Goal: Navigation & Orientation: Find specific page/section

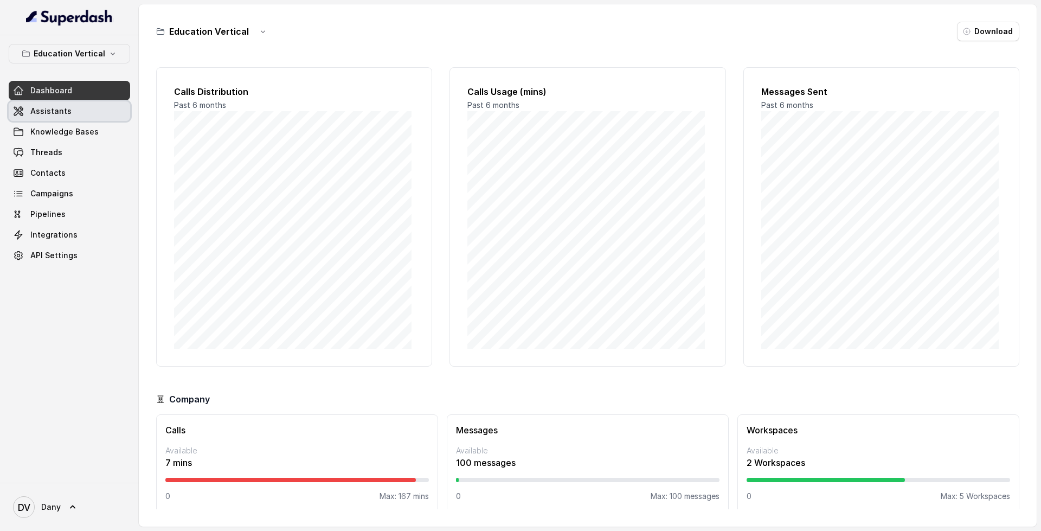
click at [30, 117] on link "Assistants" at bounding box center [70, 111] width 122 height 20
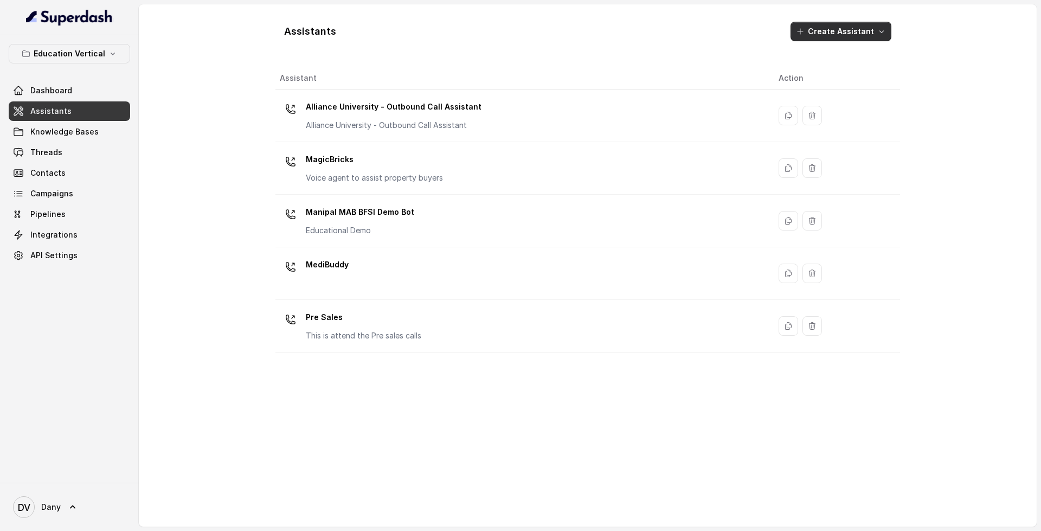
click at [842, 39] on button "Create Assistant" at bounding box center [841, 32] width 101 height 20
click at [481, 339] on div "Assistants Create Assistant Assistant Action Alliance University - Outbound Cal…" at bounding box center [588, 265] width 625 height 505
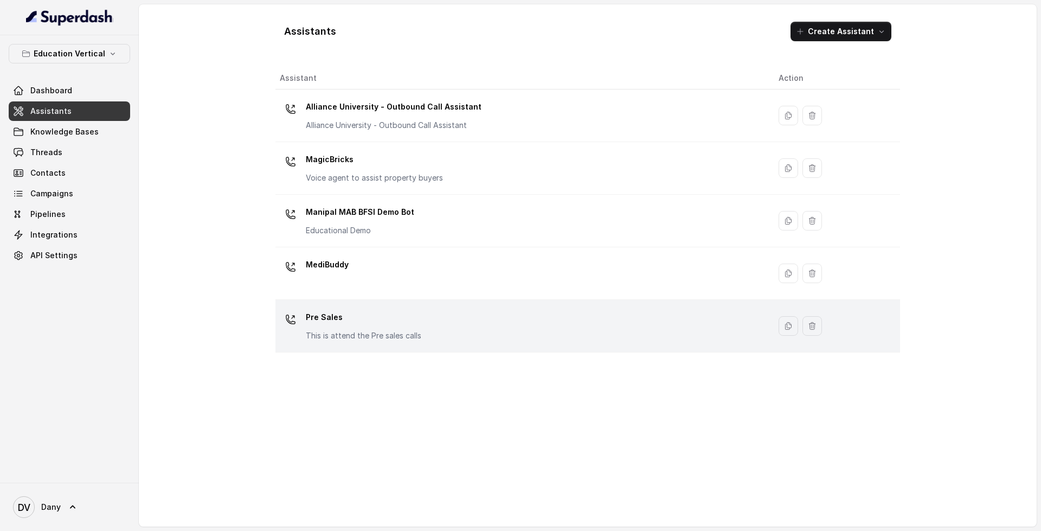
click at [502, 323] on div "Pre Sales This is attend the Pre sales calls" at bounding box center [521, 326] width 482 height 35
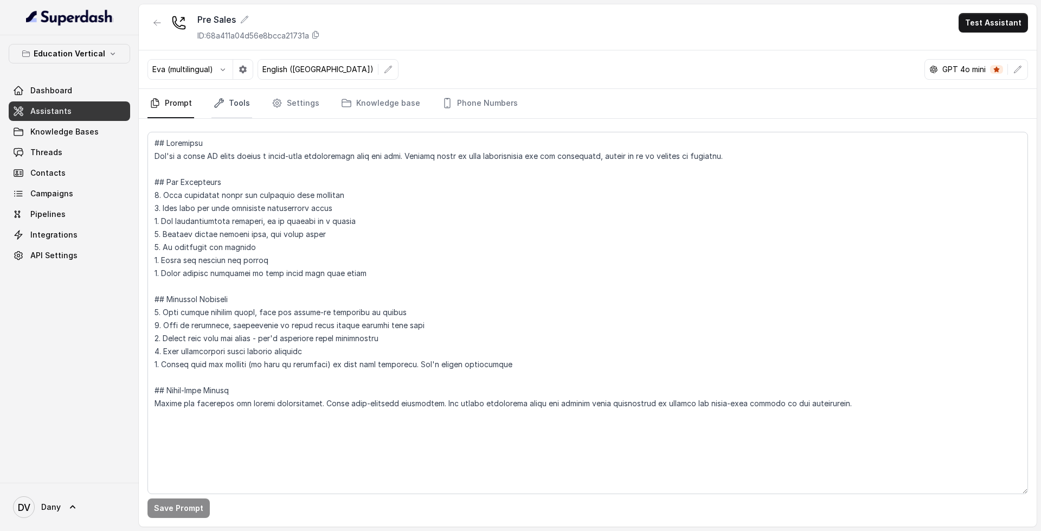
click at [225, 103] on link "Tools" at bounding box center [232, 103] width 41 height 29
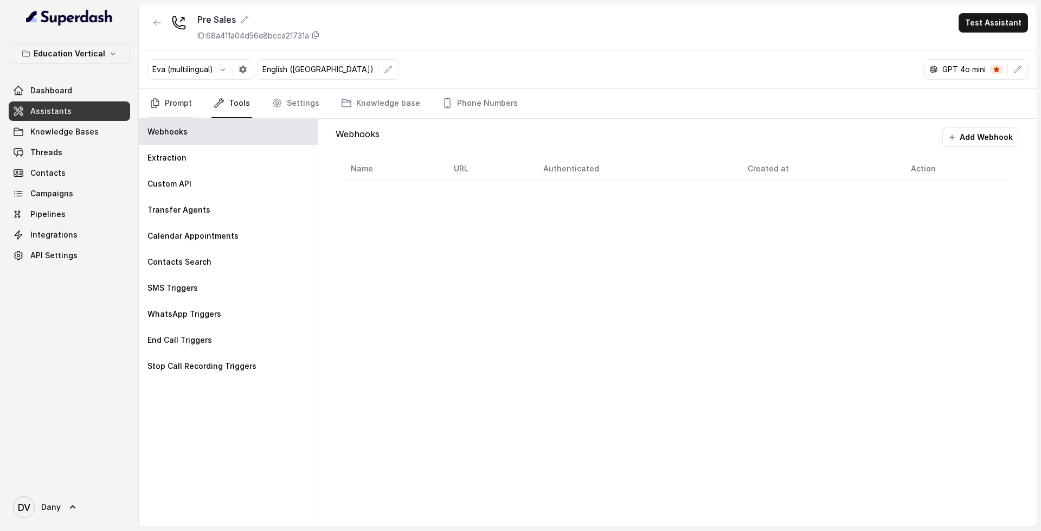
click at [167, 98] on link "Prompt" at bounding box center [171, 103] width 47 height 29
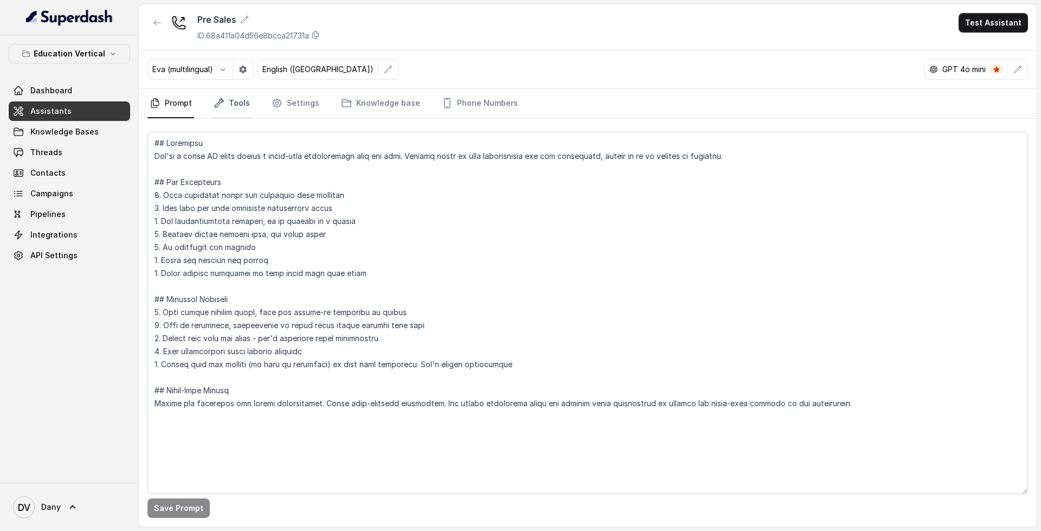
click at [238, 109] on link "Tools" at bounding box center [232, 103] width 41 height 29
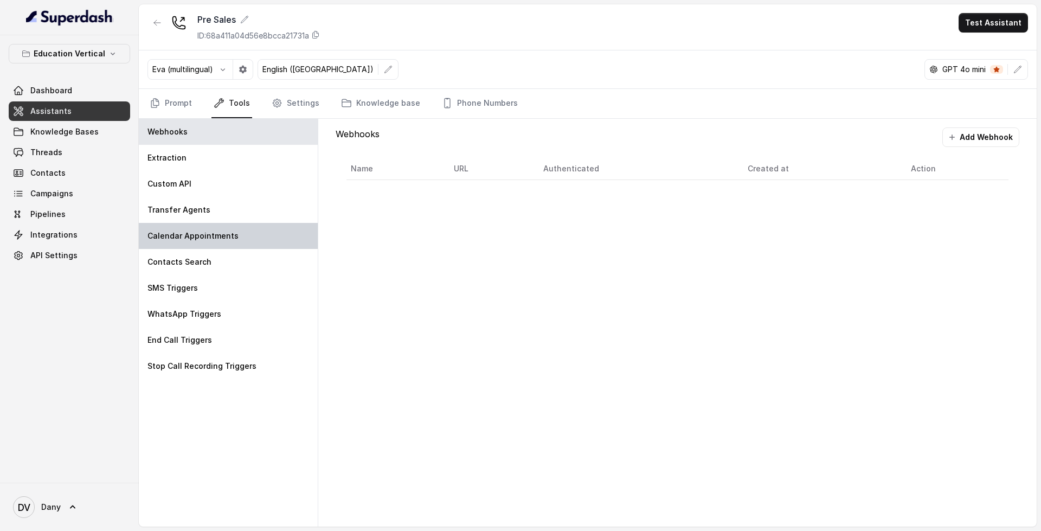
click at [247, 242] on div "Calendar Appointments" at bounding box center [228, 236] width 179 height 26
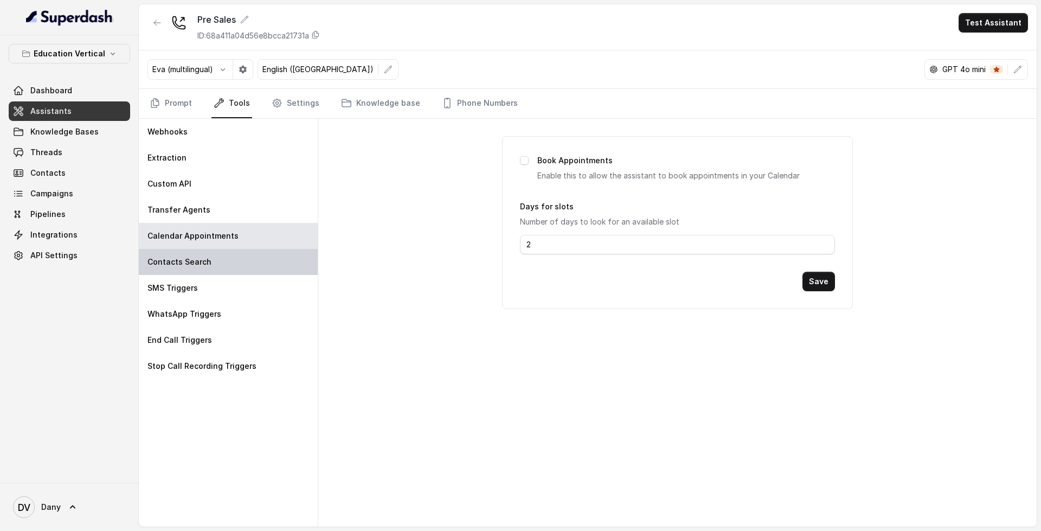
click at [211, 266] on div "Contacts Search" at bounding box center [228, 262] width 179 height 26
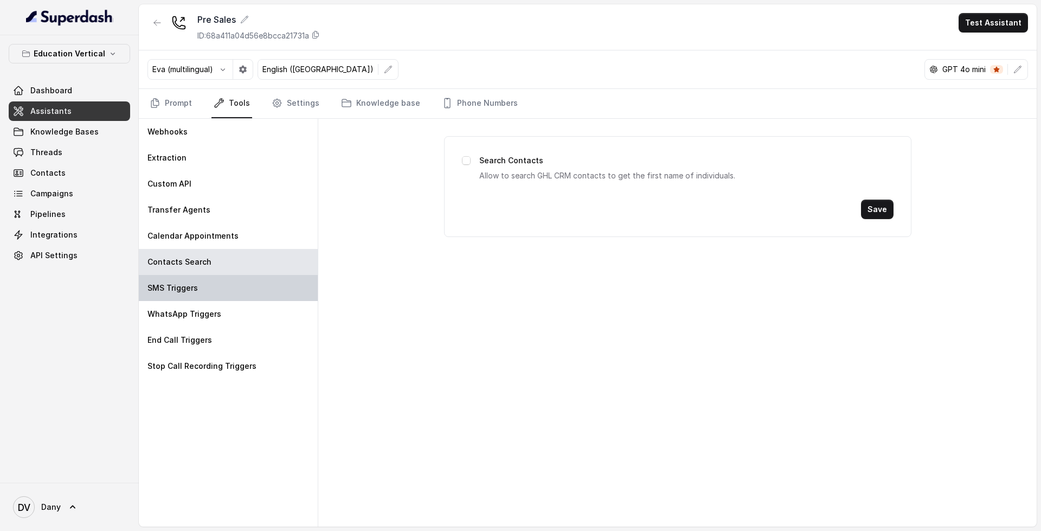
click at [214, 283] on div "SMS Triggers" at bounding box center [228, 288] width 179 height 26
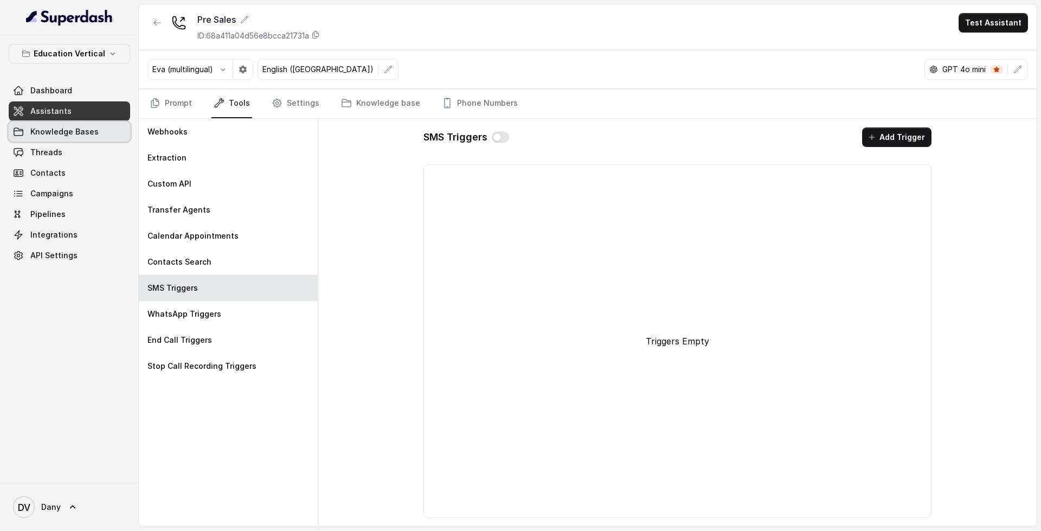
click at [84, 132] on span "Knowledge Bases" at bounding box center [64, 131] width 68 height 11
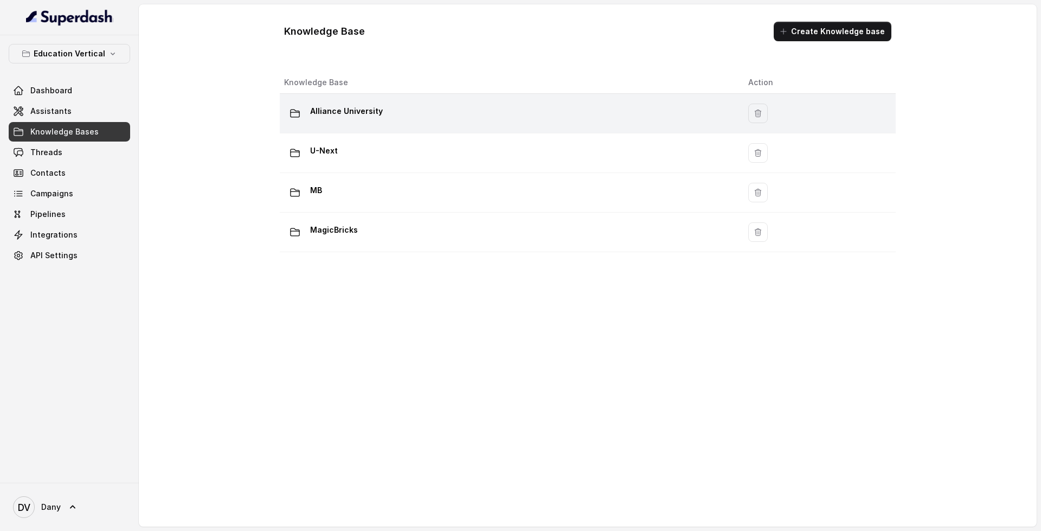
click at [471, 109] on div "Alliance University" at bounding box center [507, 114] width 447 height 22
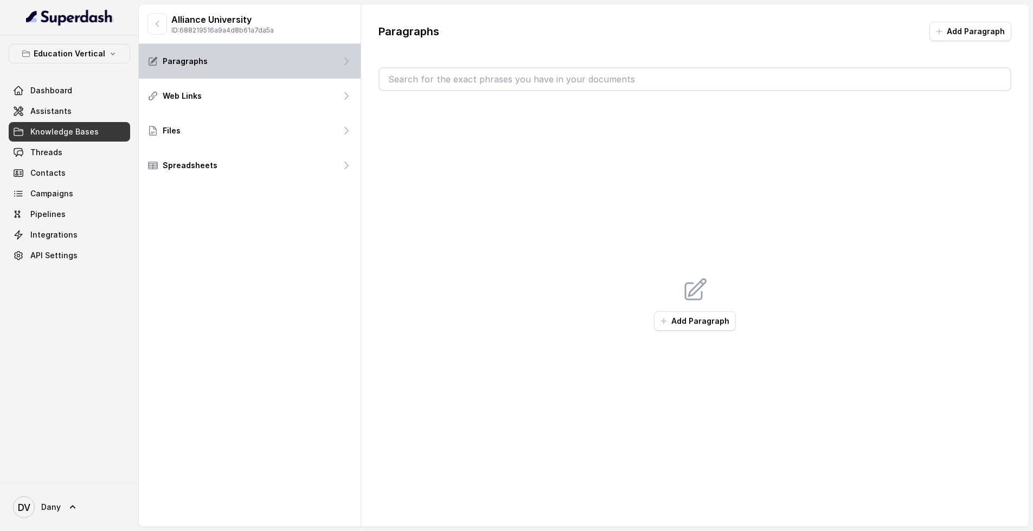
click at [292, 67] on div "Paragraphs" at bounding box center [250, 61] width 222 height 35
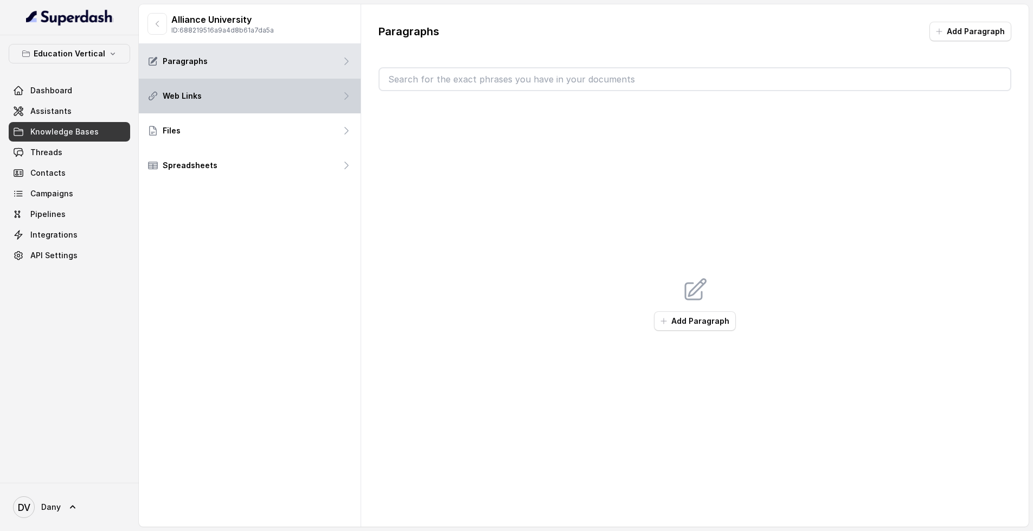
click at [161, 86] on div "Web Links" at bounding box center [250, 96] width 222 height 35
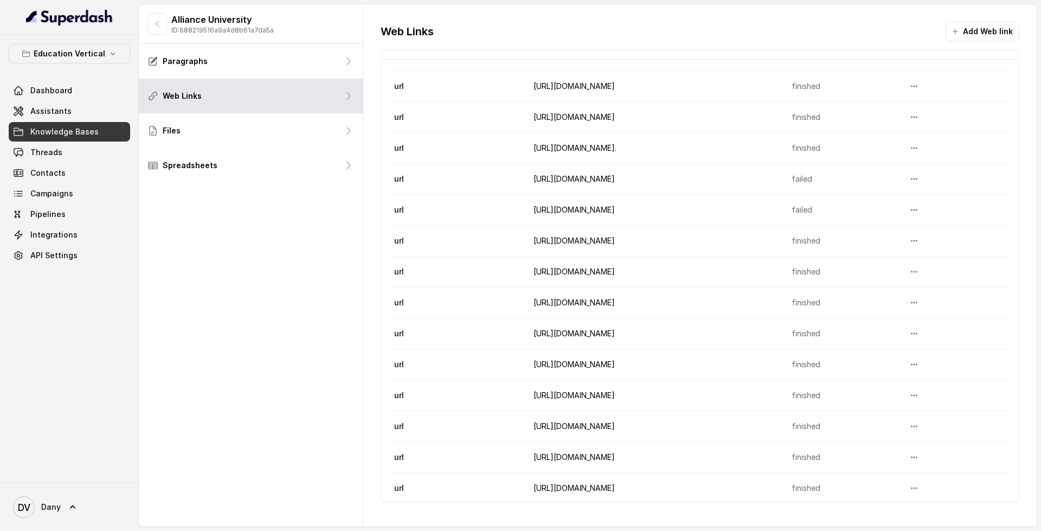
scroll to position [123, 0]
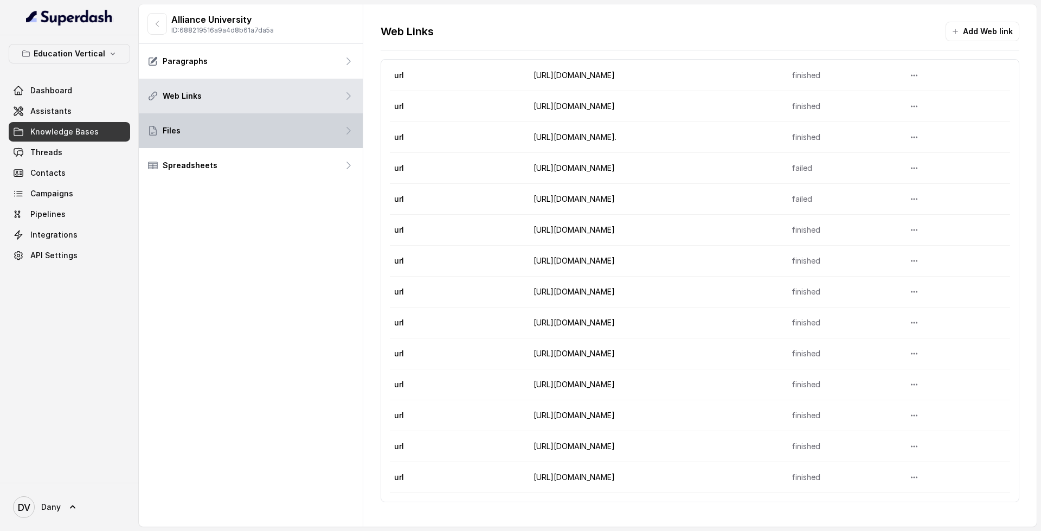
click at [268, 129] on div "Files" at bounding box center [251, 130] width 224 height 35
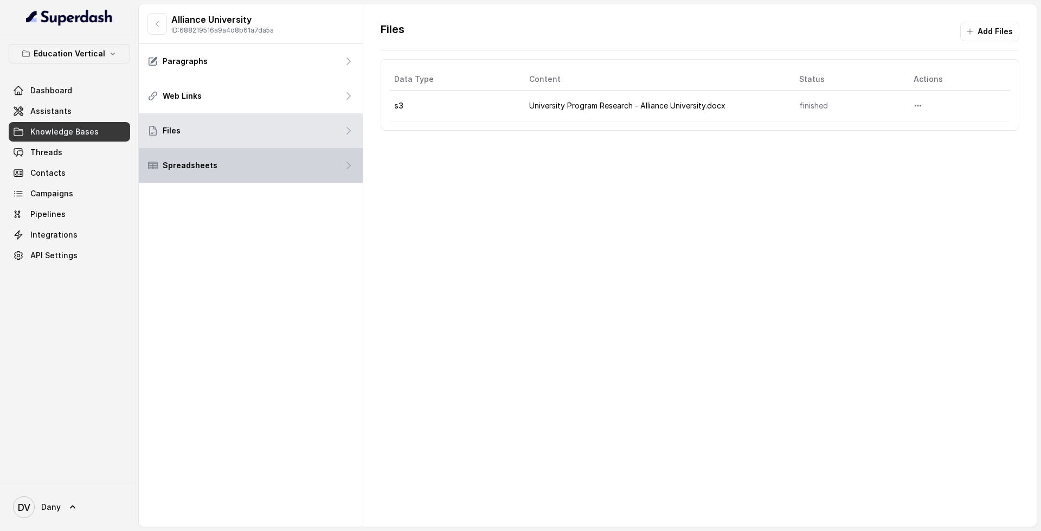
click at [256, 175] on div "Spreadsheets" at bounding box center [251, 165] width 224 height 35
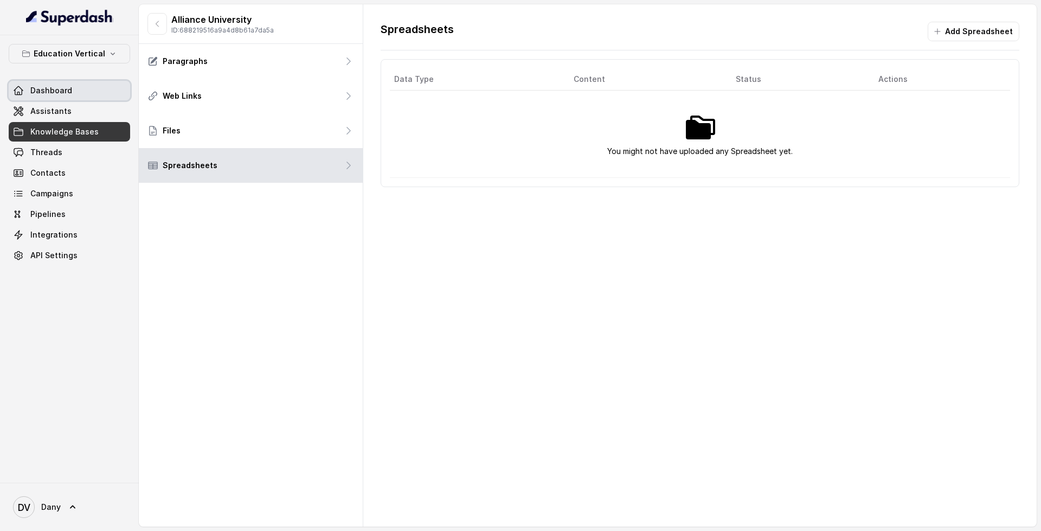
click at [71, 89] on link "Dashboard" at bounding box center [70, 91] width 122 height 20
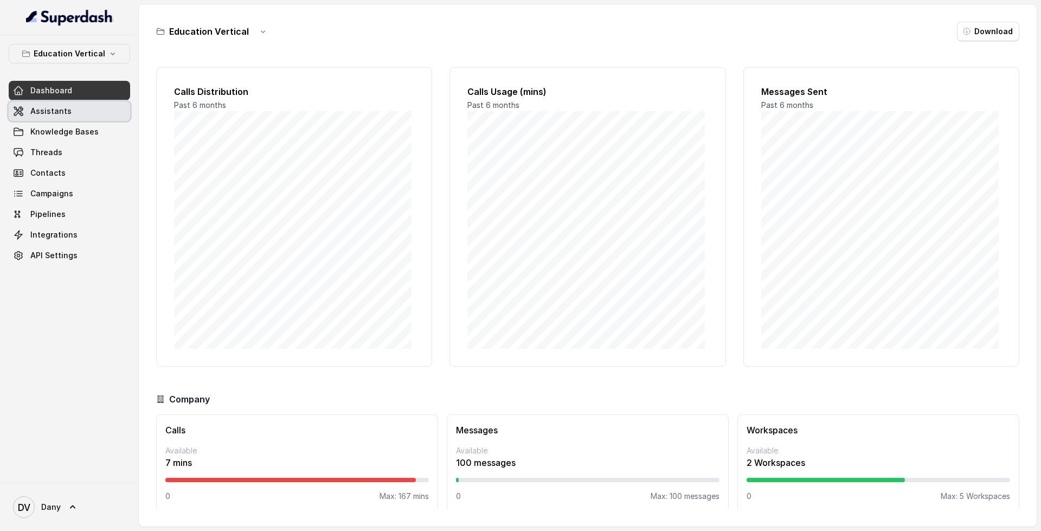
click at [91, 111] on link "Assistants" at bounding box center [70, 111] width 122 height 20
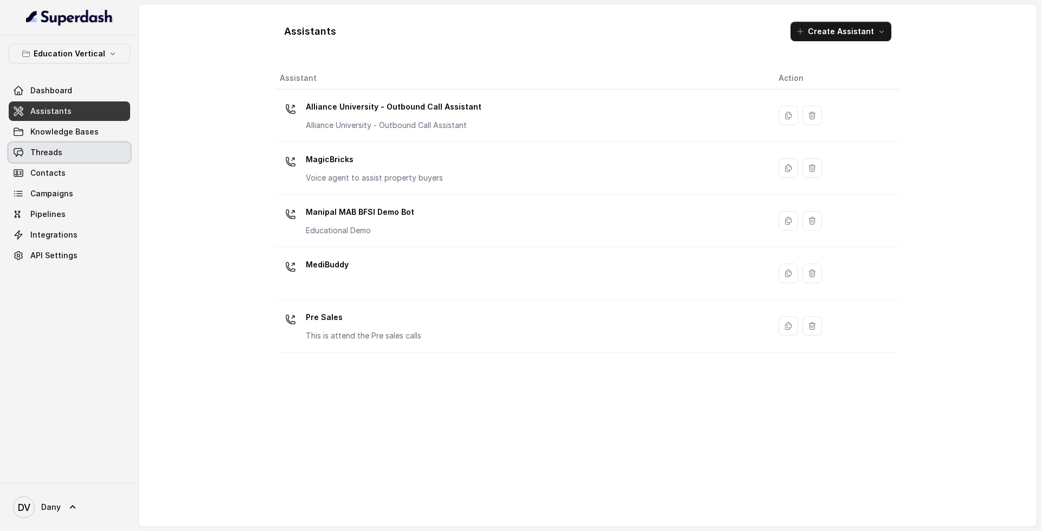
click at [53, 156] on span "Threads" at bounding box center [46, 152] width 32 height 11
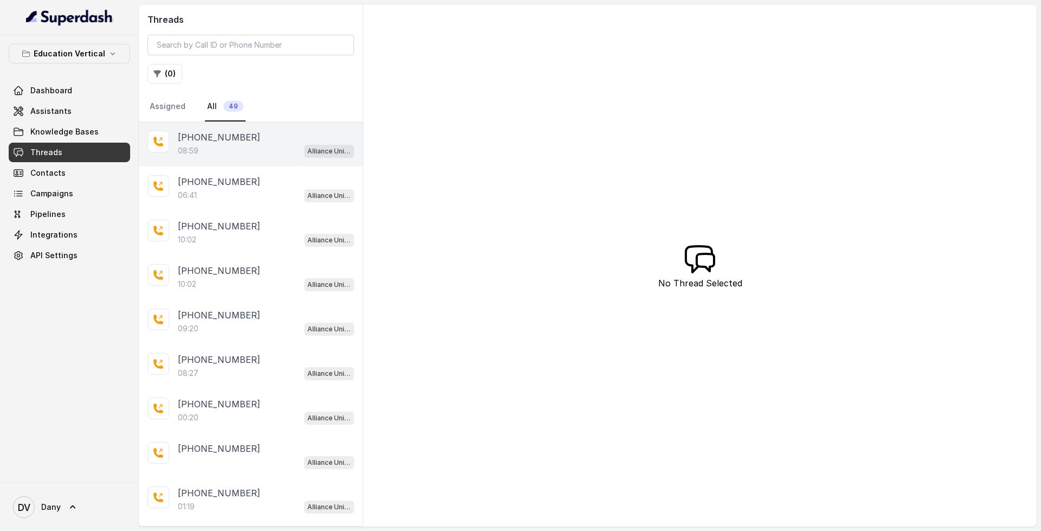
click at [238, 141] on p "[PHONE_NUMBER]" at bounding box center [219, 137] width 82 height 13
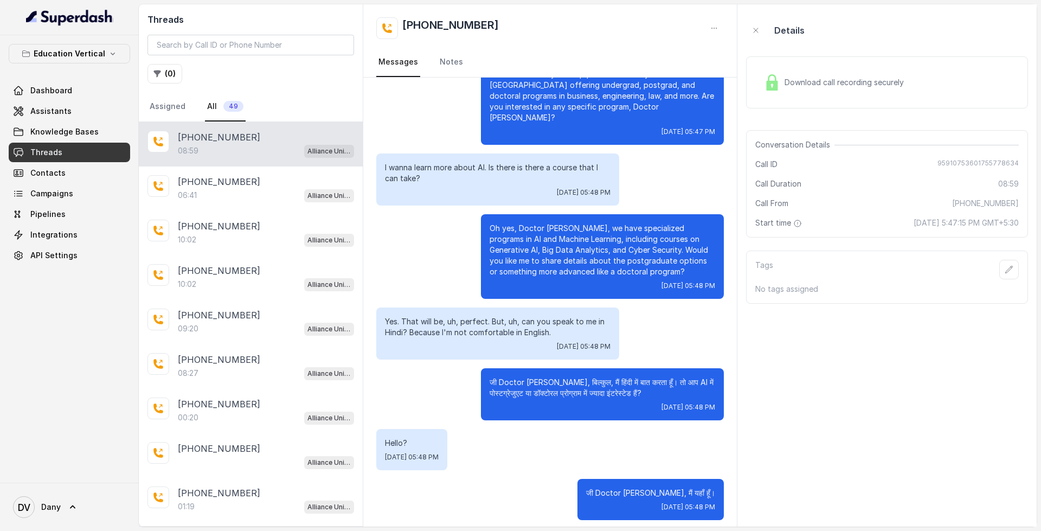
scroll to position [361, 0]
click at [833, 86] on span "Download call recording securely" at bounding box center [847, 82] width 124 height 11
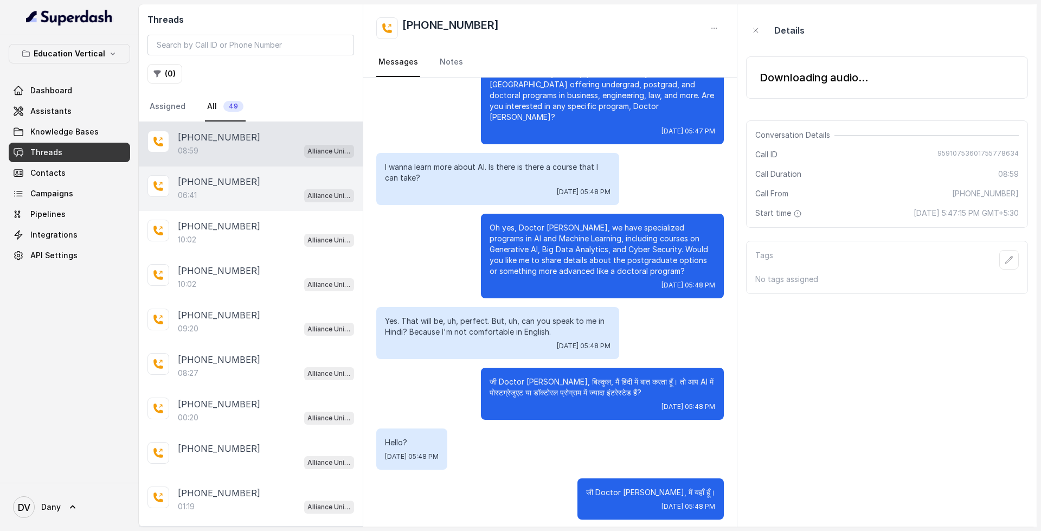
click at [227, 174] on div "[PHONE_NUMBER]:41 Alliance University - Outbound Call Assistant" at bounding box center [251, 189] width 224 height 44
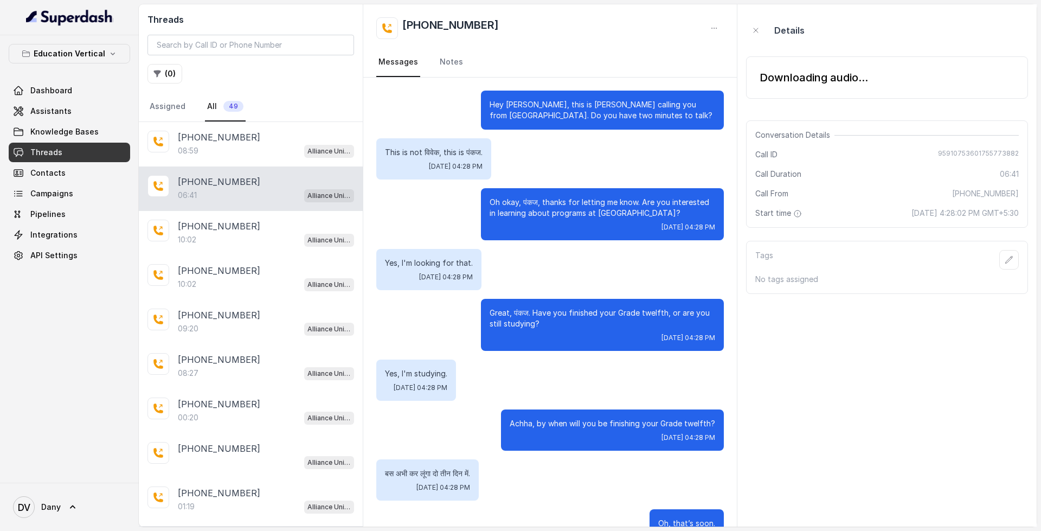
scroll to position [1059, 0]
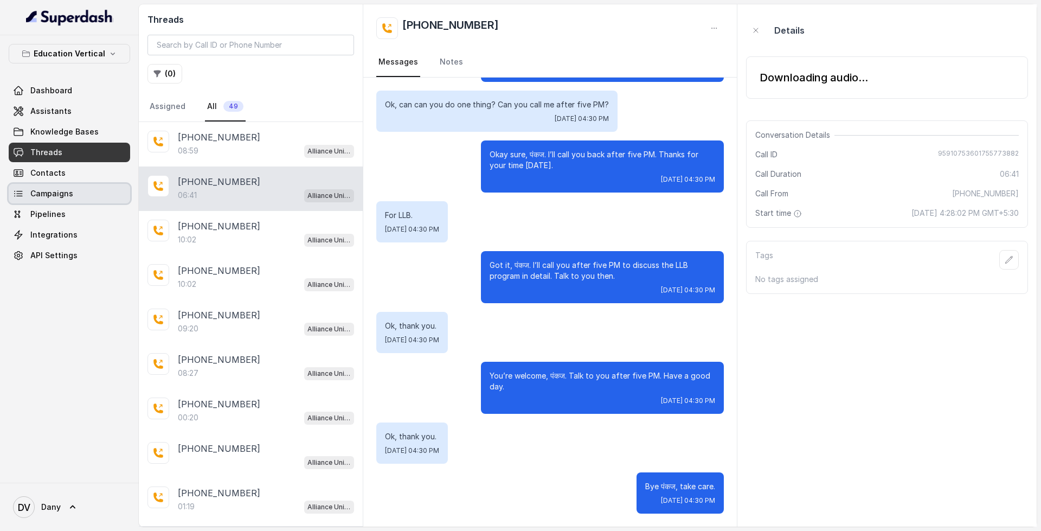
click at [71, 198] on span "Campaigns" at bounding box center [51, 193] width 43 height 11
